Goal: Task Accomplishment & Management: Manage account settings

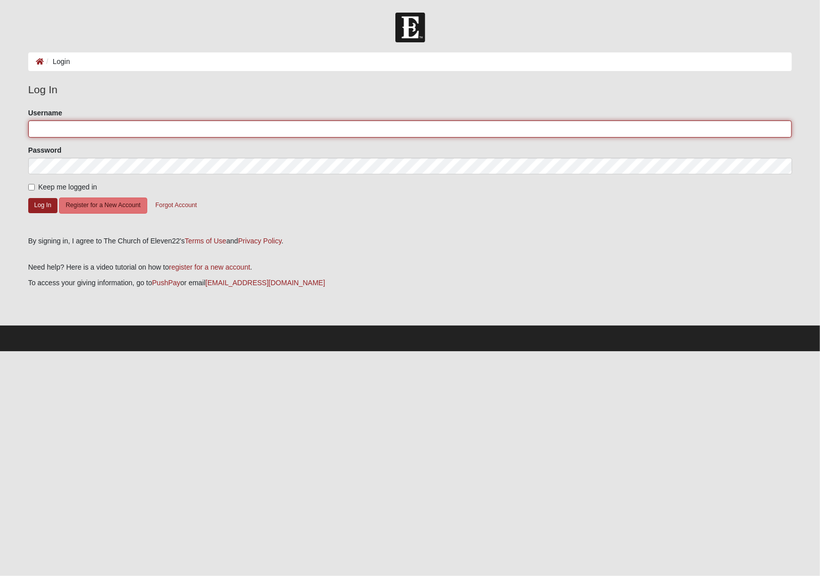
click at [60, 135] on input "Username" at bounding box center [410, 128] width 764 height 17
type input "[EMAIL_ADDRESS][DOMAIN_NAME]"
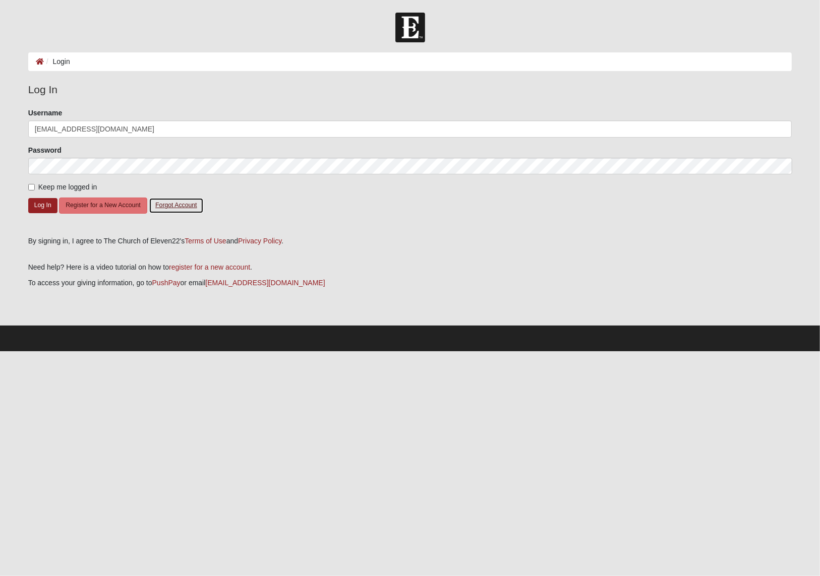
click at [171, 207] on button "Forgot Account" at bounding box center [176, 206] width 54 height 16
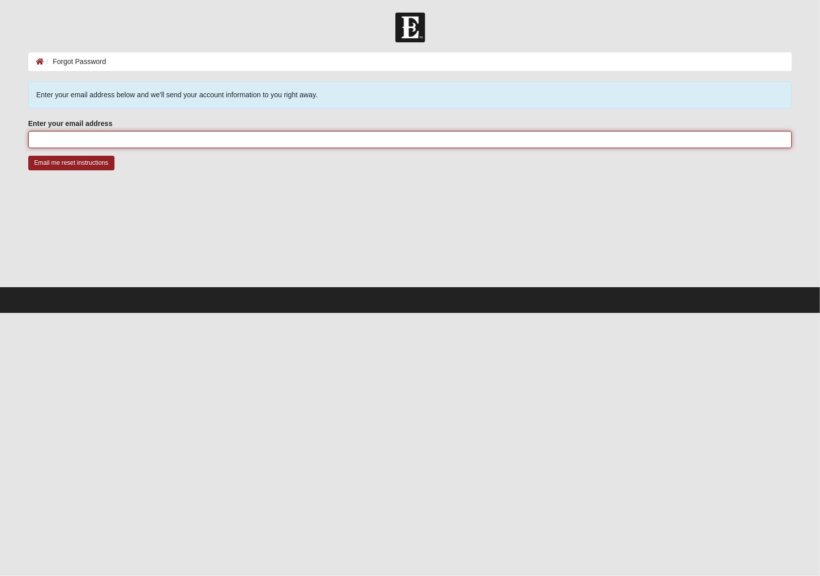
click at [51, 140] on input "Enter your email address" at bounding box center [410, 139] width 764 height 17
type input "[EMAIL_ADDRESS][DOMAIN_NAME]"
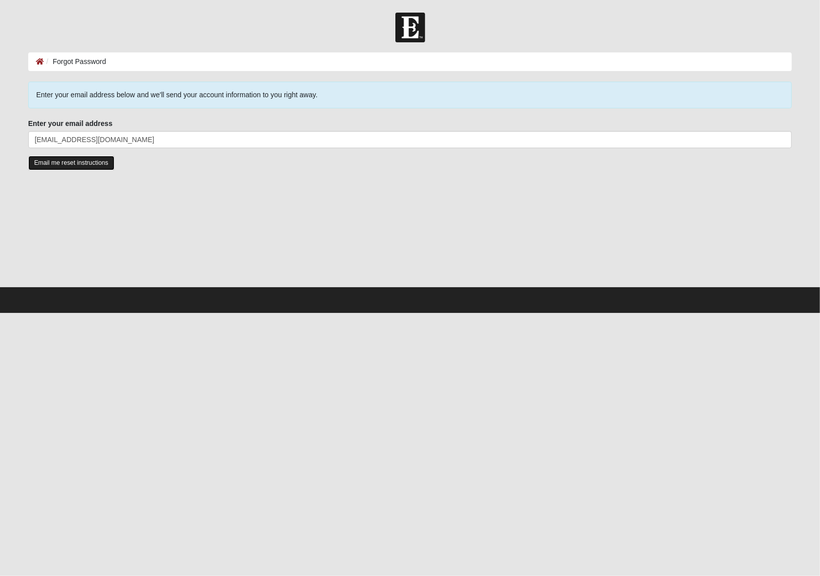
click at [64, 165] on input "Email me reset instructions" at bounding box center [71, 163] width 86 height 15
